Goal: Information Seeking & Learning: Learn about a topic

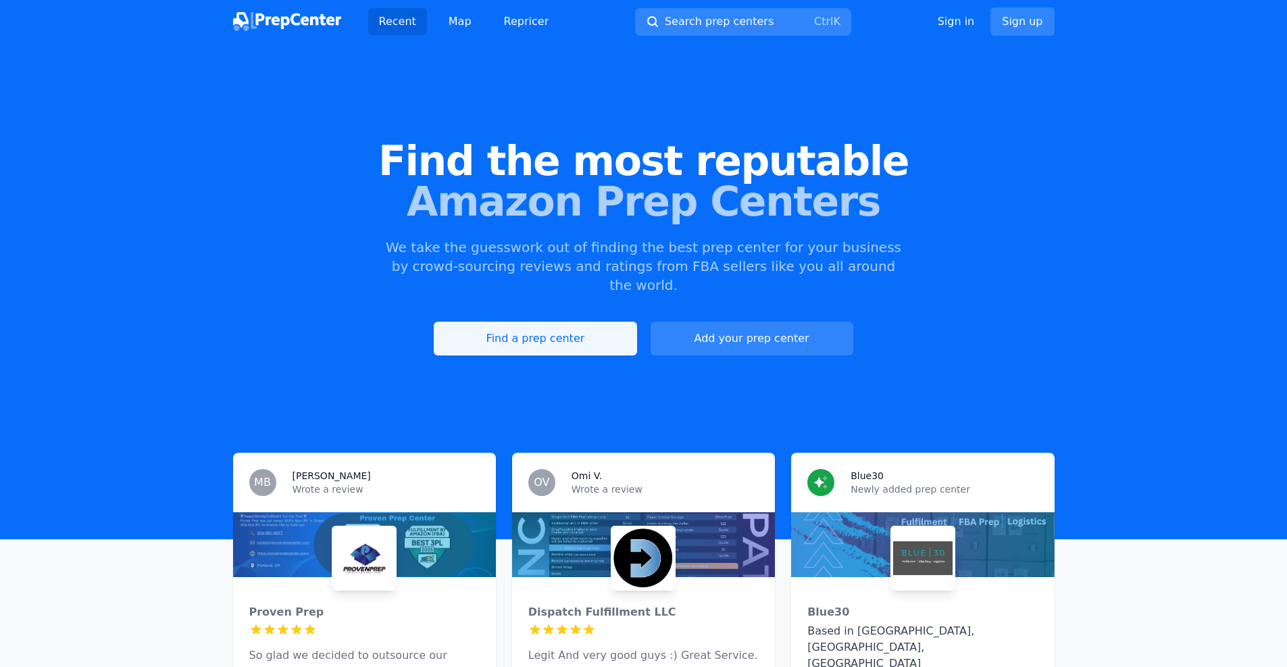
click at [525, 333] on link "Find a prep center" at bounding box center [535, 339] width 203 height 34
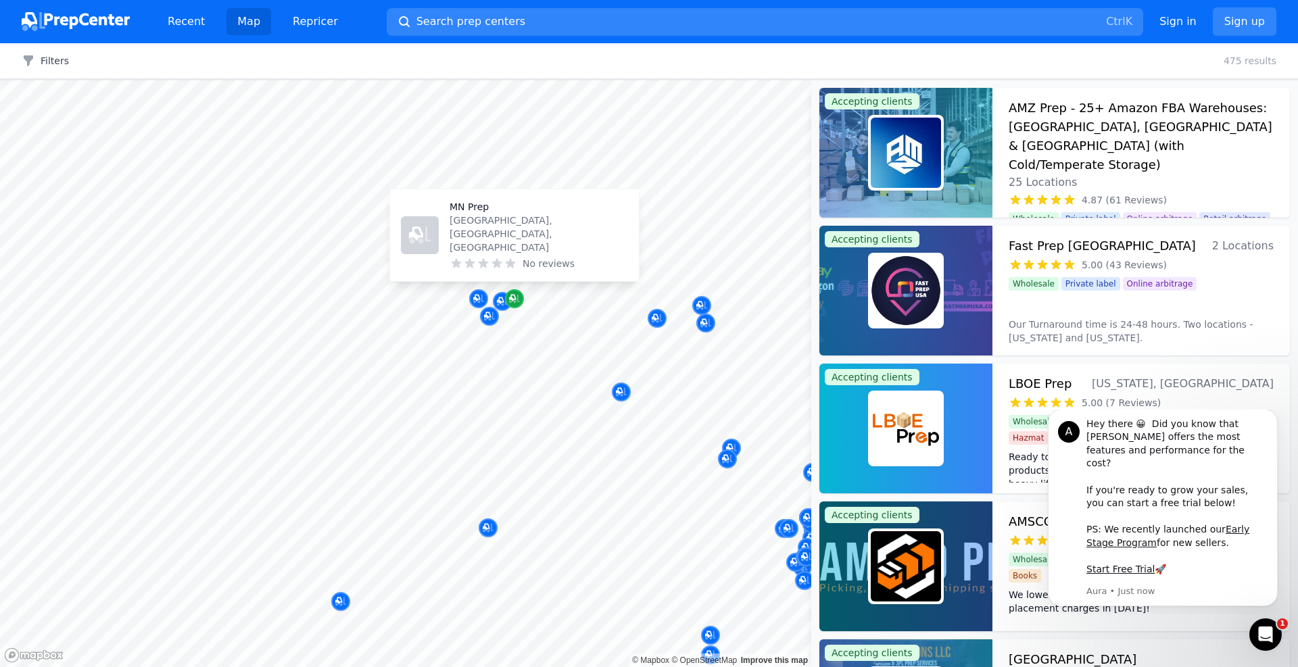
click at [508, 299] on div "Map marker" at bounding box center [514, 298] width 19 height 19
click at [1268, 422] on button "Dismiss notification" at bounding box center [1273, 413] width 18 height 18
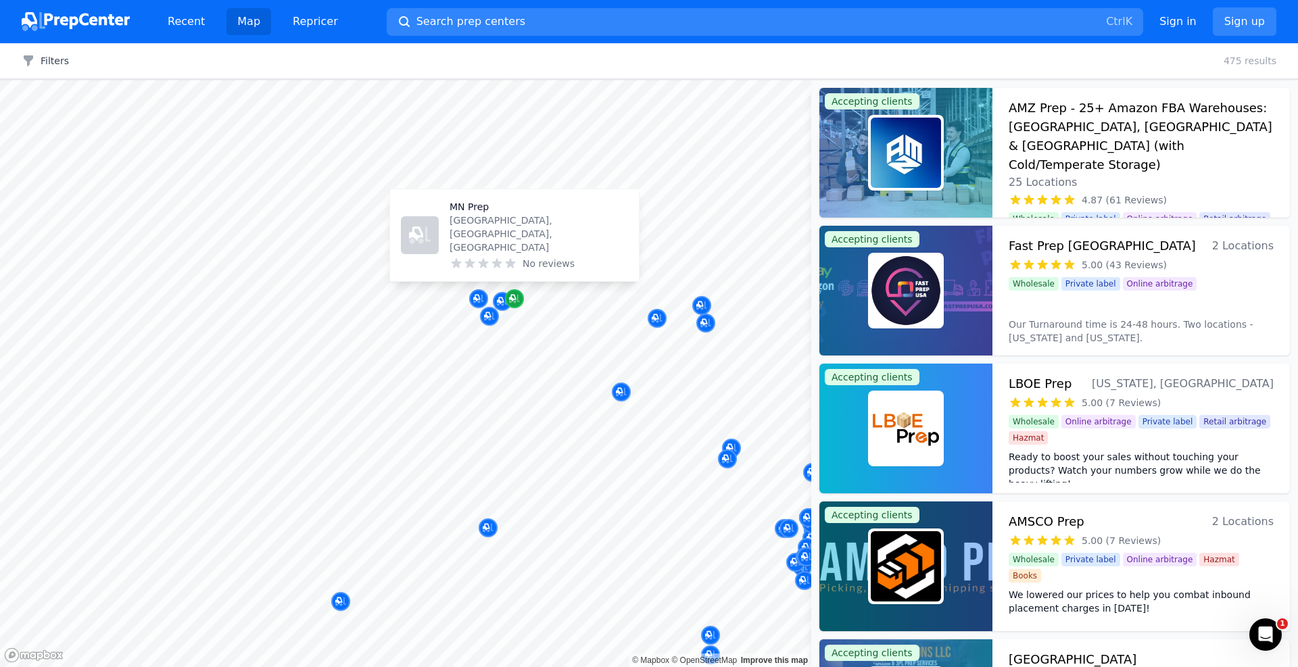
click at [516, 295] on icon "Map marker" at bounding box center [514, 299] width 11 height 14
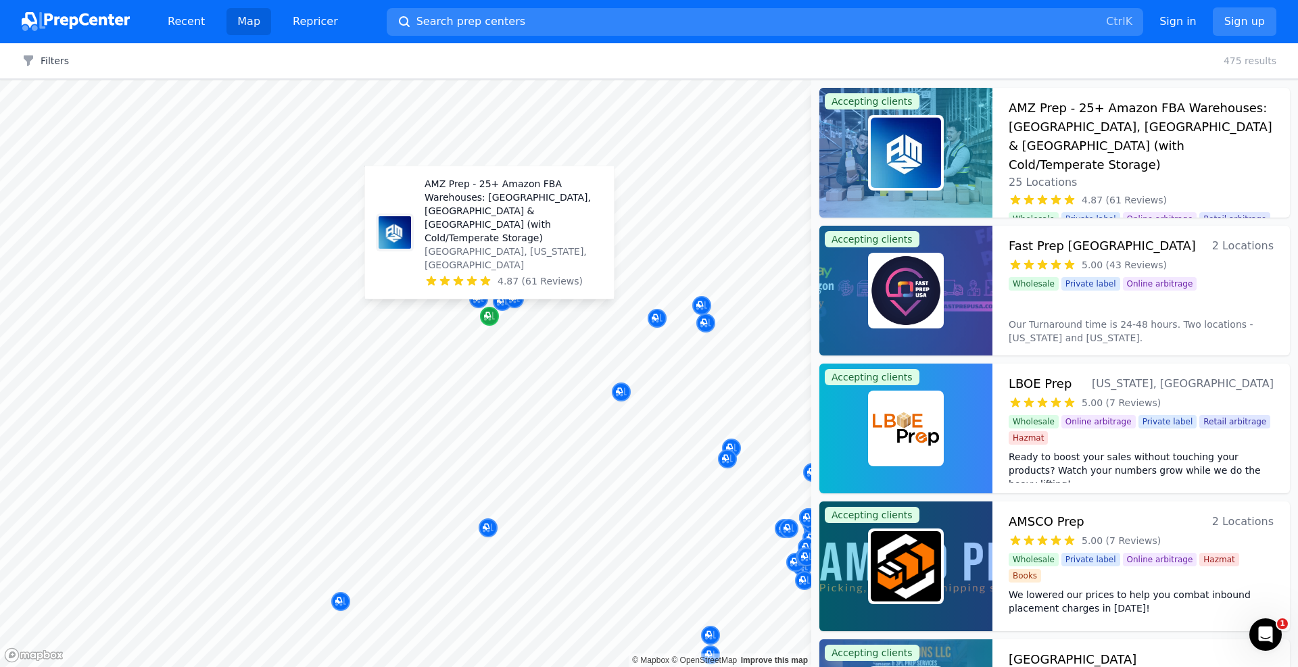
click at [484, 320] on icon "Map marker" at bounding box center [489, 317] width 11 height 14
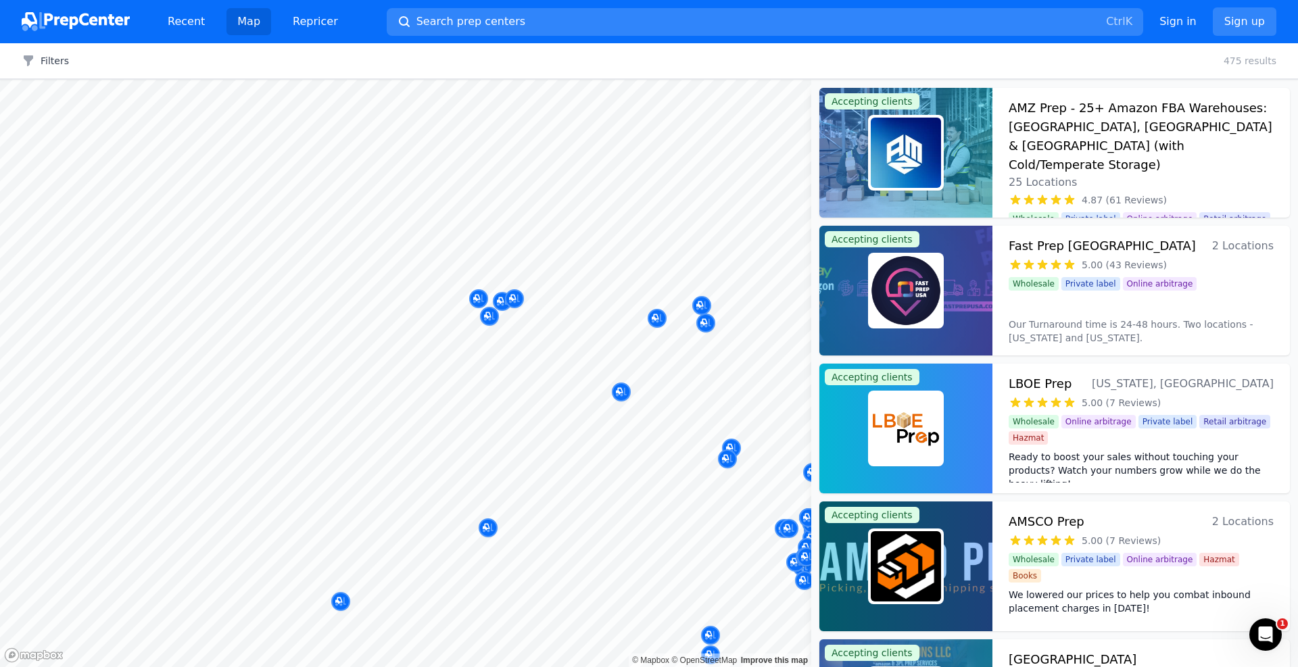
click at [487, 318] on div at bounding box center [521, 314] width 260 height 11
click at [490, 318] on div at bounding box center [521, 314] width 260 height 11
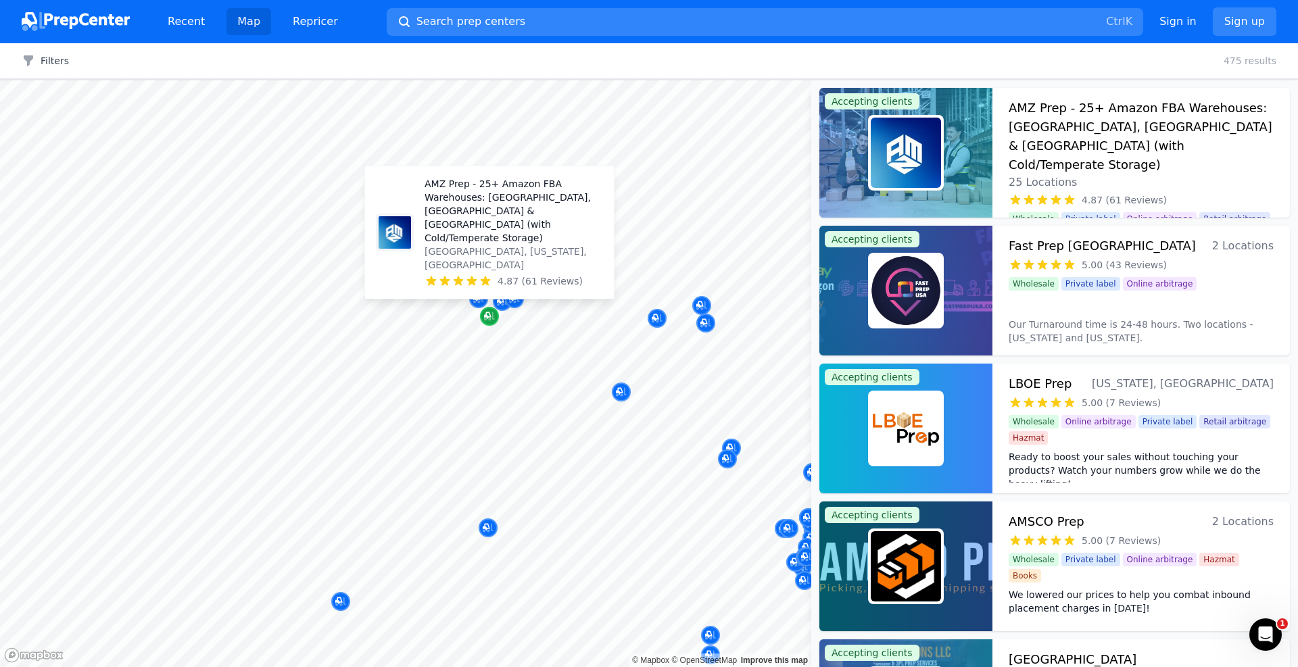
click at [490, 323] on div "Map marker" at bounding box center [489, 316] width 19 height 19
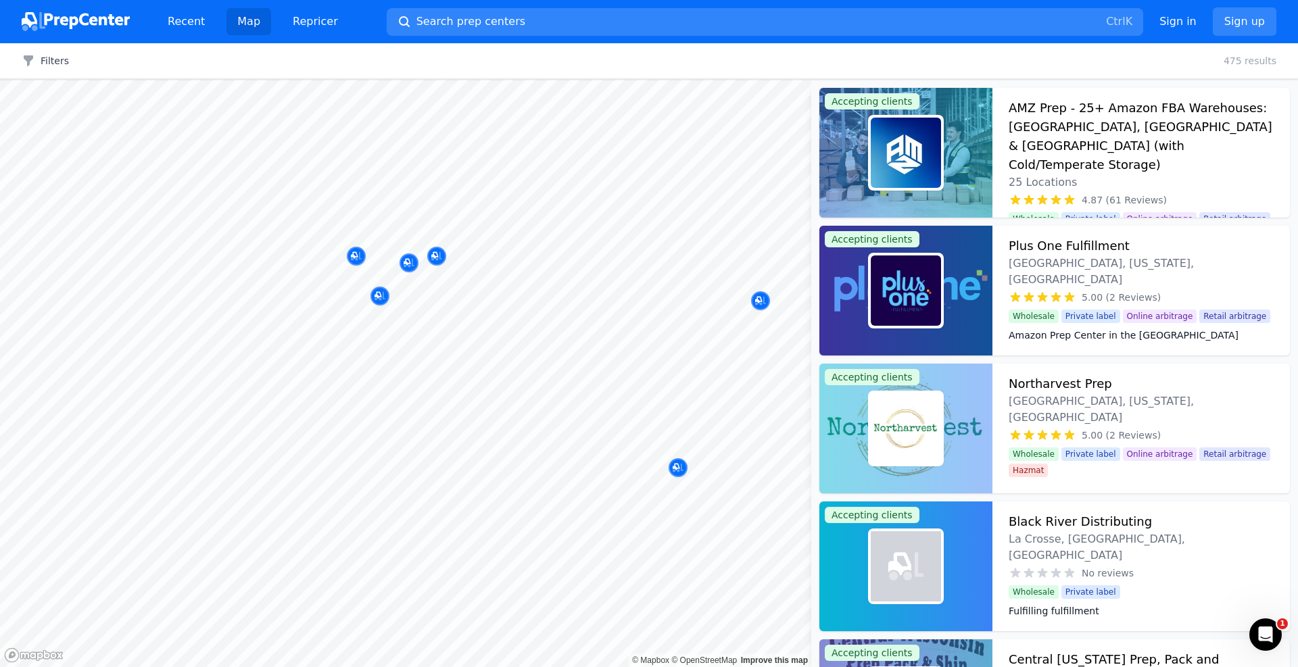
click at [574, 339] on body "Recent Map Repricer Search prep centers Ctrl K Open main menu Sign in Sign up F…" at bounding box center [649, 333] width 1298 height 667
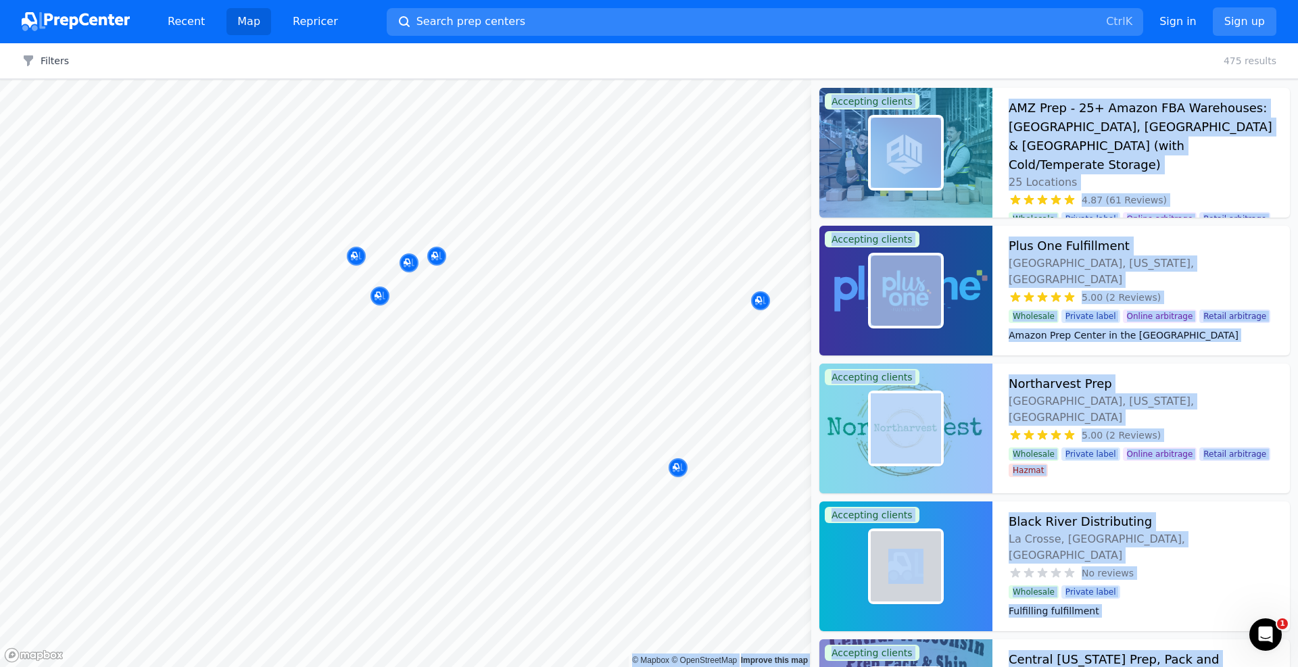
click at [389, 299] on div at bounding box center [490, 301] width 260 height 11
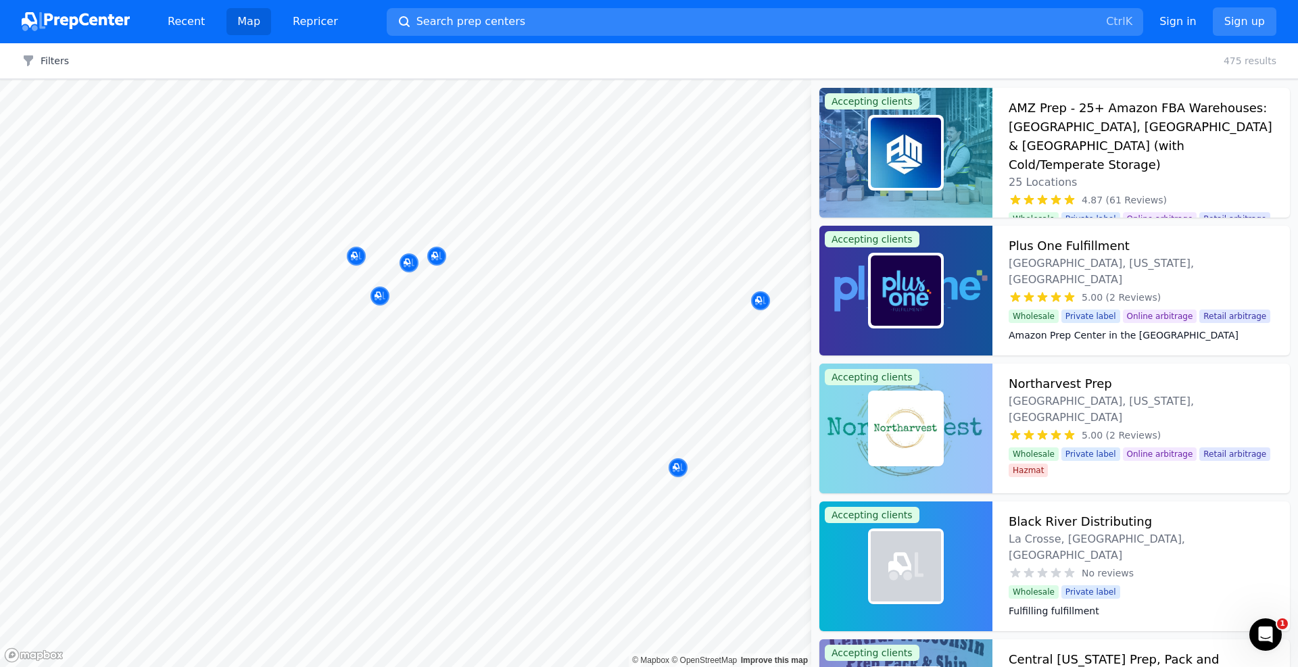
click at [382, 299] on div at bounding box center [490, 301] width 260 height 11
click at [378, 296] on div at bounding box center [490, 301] width 260 height 11
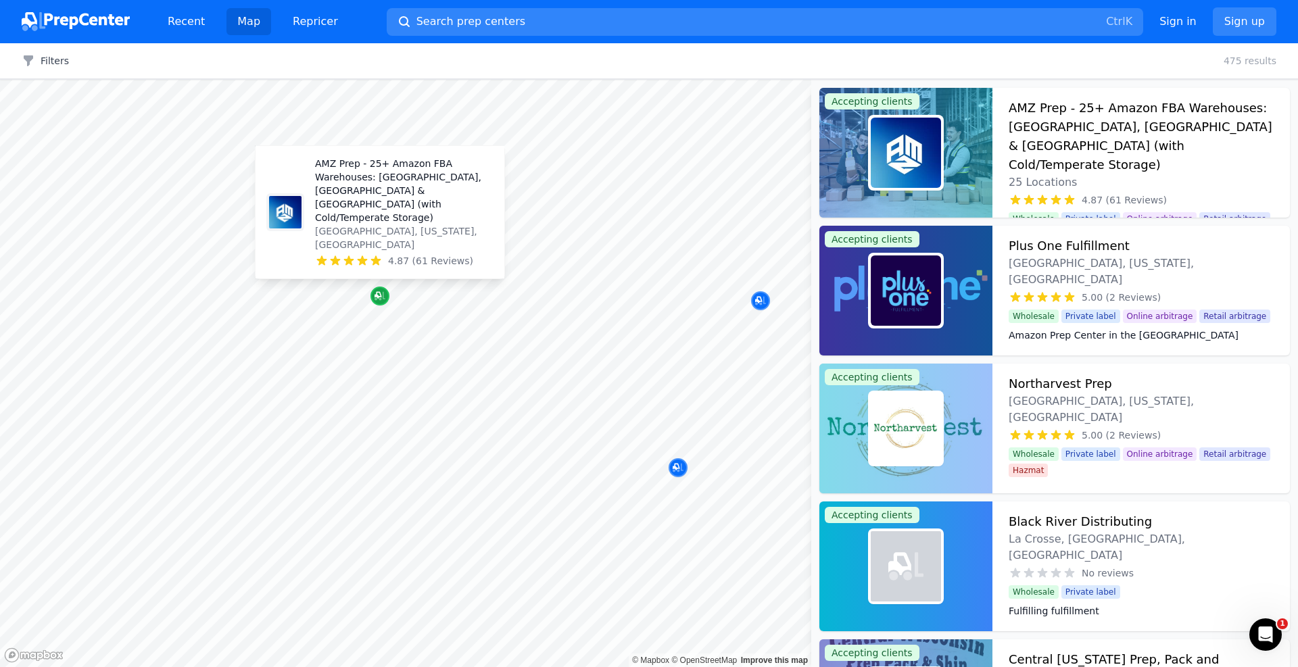
click at [383, 300] on icon "Map marker" at bounding box center [379, 296] width 11 height 14
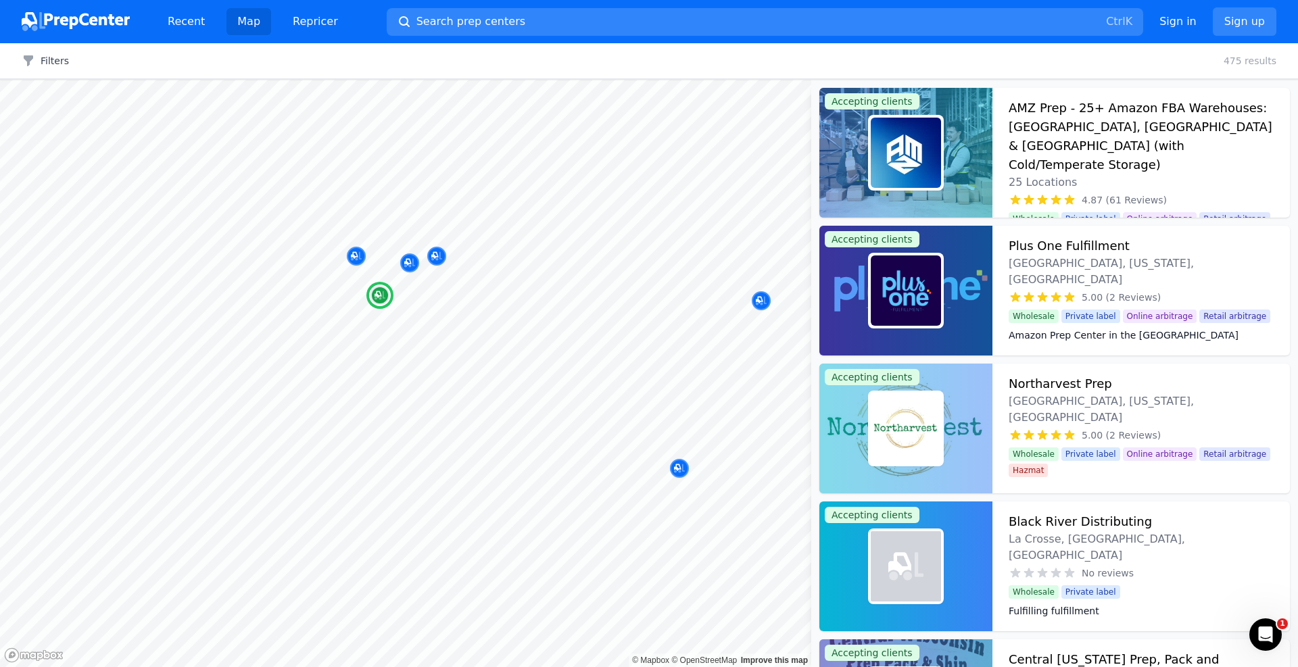
click at [1040, 112] on h3 "AMZ Prep - 25+ Amazon FBA Warehouses: [GEOGRAPHIC_DATA], [GEOGRAPHIC_DATA] & [G…" at bounding box center [1140, 137] width 265 height 76
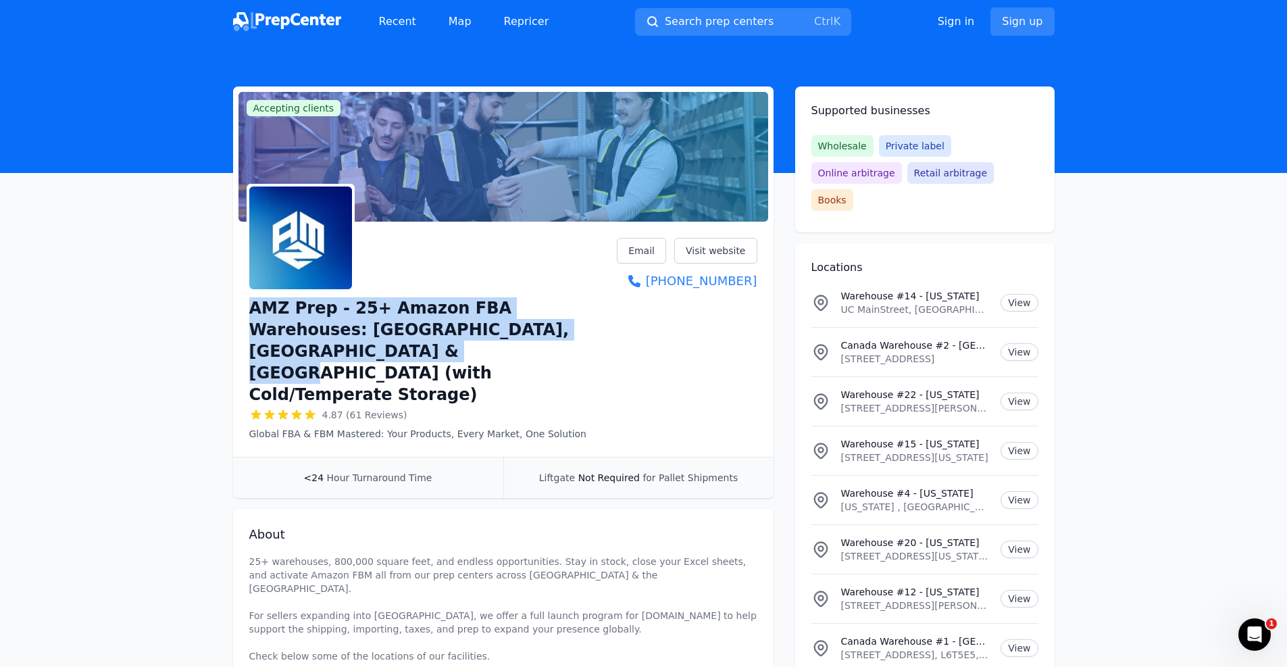
drag, startPoint x: 243, startPoint y: 311, endPoint x: 614, endPoint y: 332, distance: 371.6
click at [614, 332] on div "AMZ Prep - 25+ Amazon FBA Warehouses: [GEOGRAPHIC_DATA], [GEOGRAPHIC_DATA] & [G…" at bounding box center [503, 342] width 541 height 230
copy h1 "AMZ Prep - 25+ Amazon FBA Warehouses: [GEOGRAPHIC_DATA], [GEOGRAPHIC_DATA] & [G…"
